Goal: Information Seeking & Learning: Learn about a topic

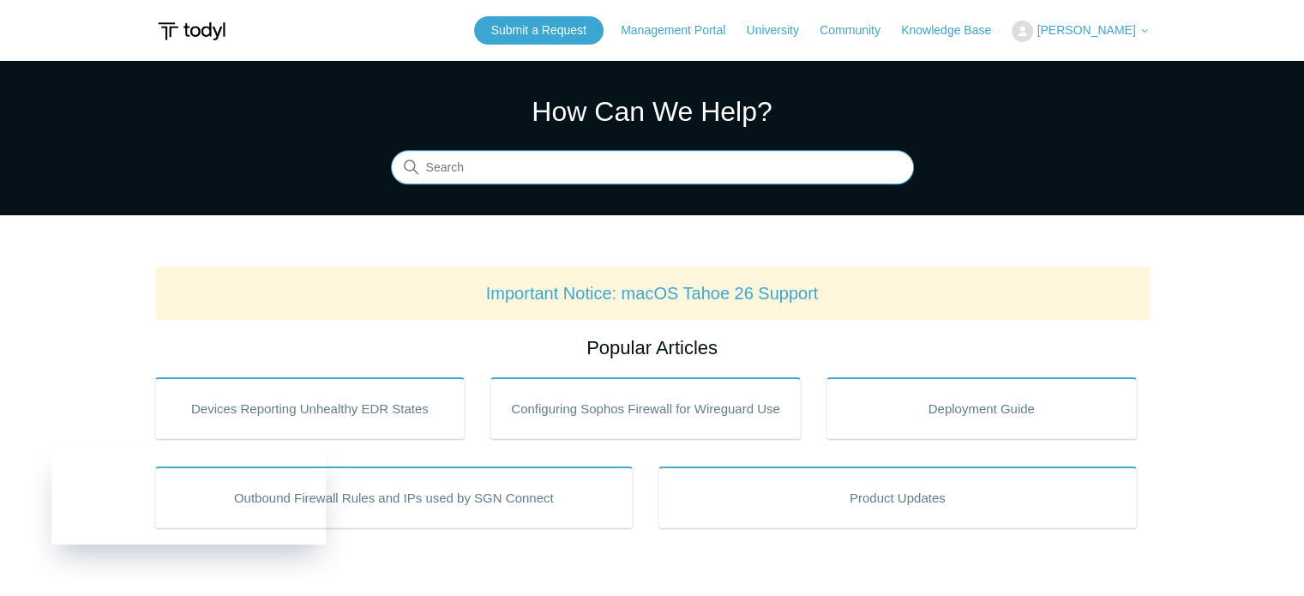
click at [531, 171] on input "Search" at bounding box center [652, 168] width 523 height 34
type input "elastic defend cpu usage"
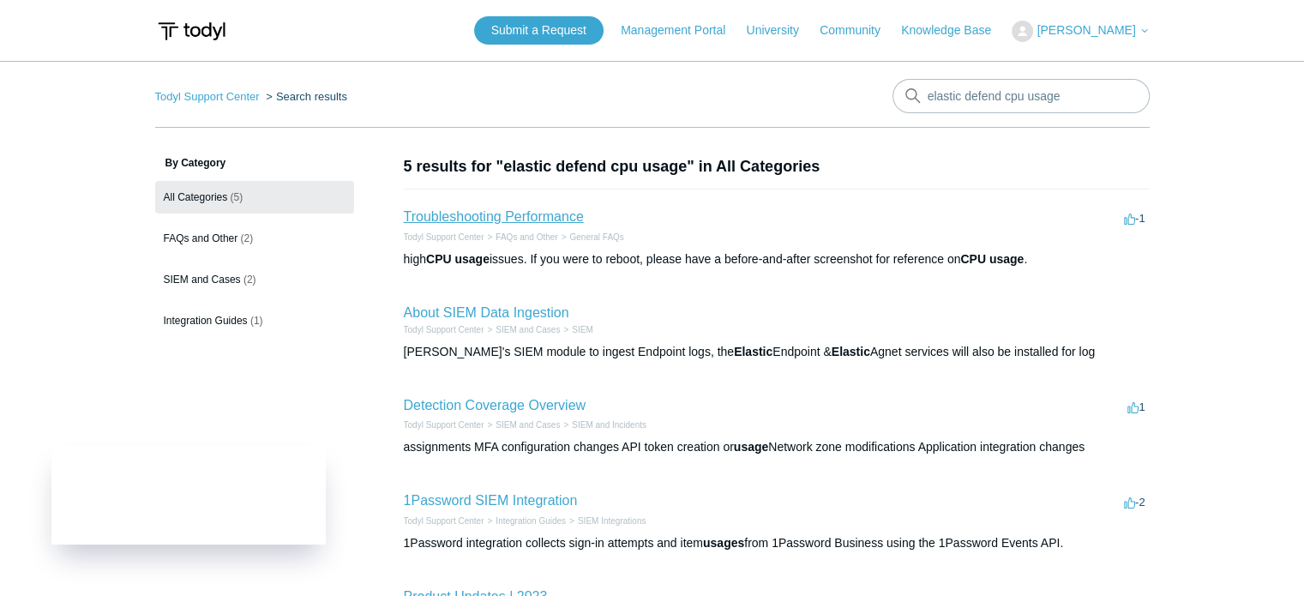
click at [555, 209] on link "Troubleshooting Performance" at bounding box center [494, 216] width 180 height 15
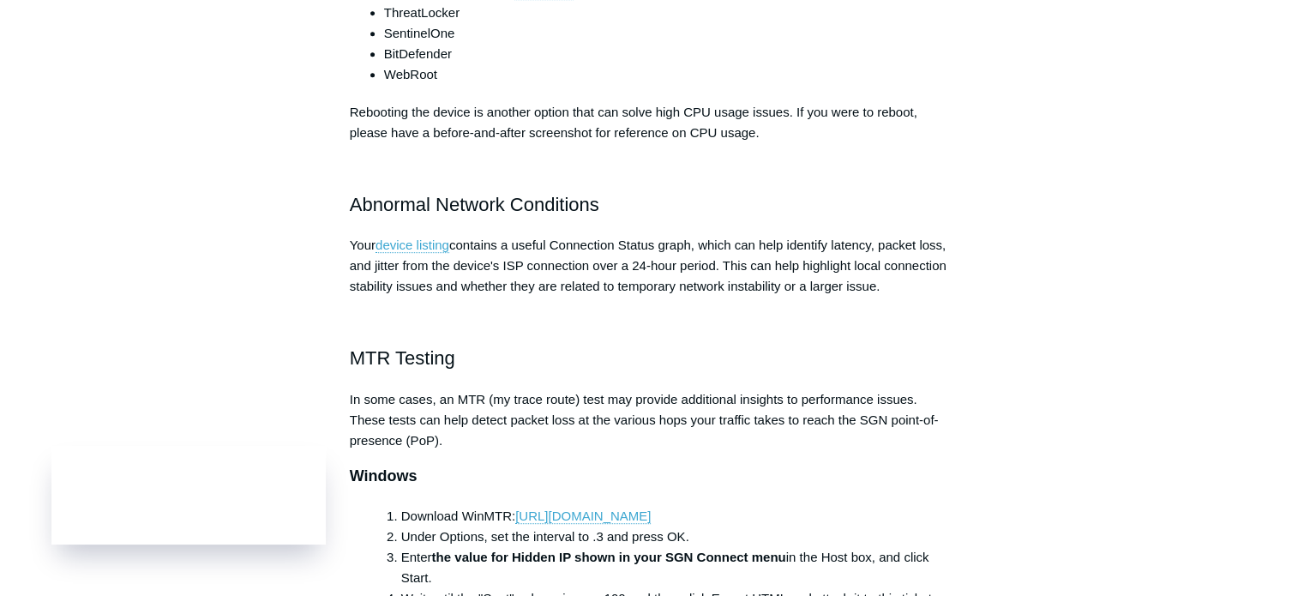
scroll to position [515, 0]
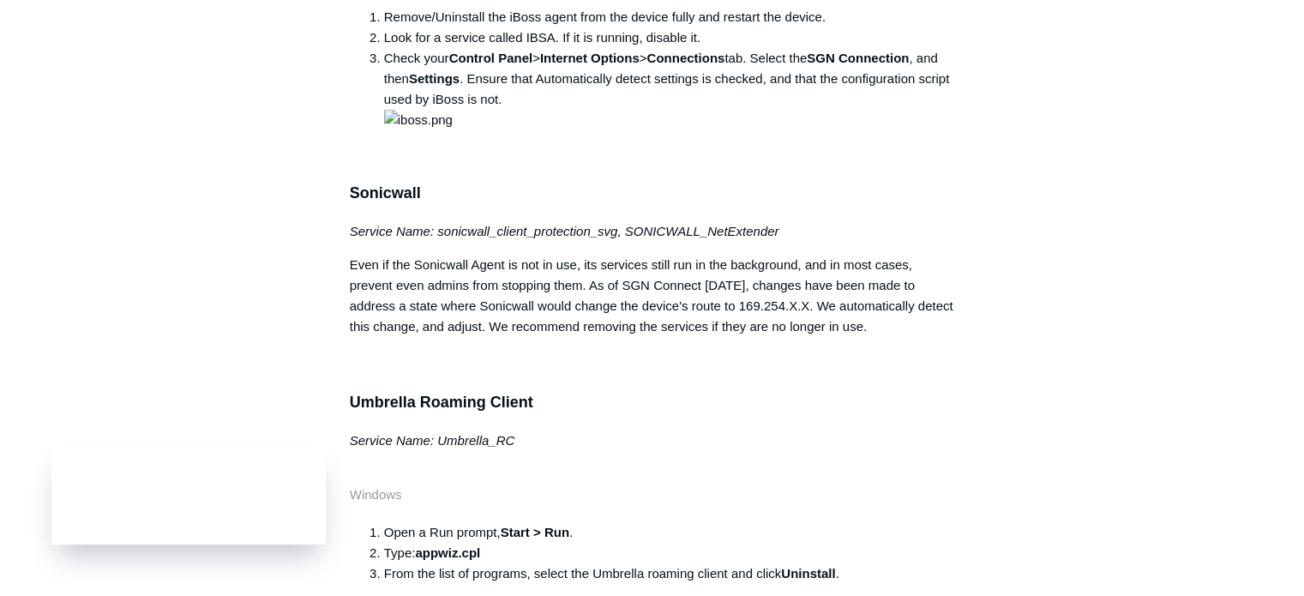
scroll to position [1201, 0]
